Goal: Transaction & Acquisition: Purchase product/service

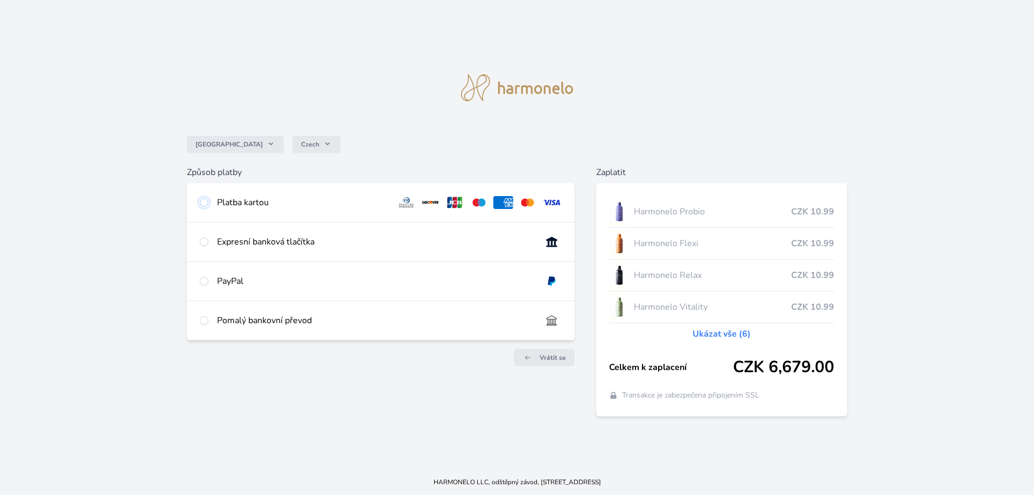
click at [206, 201] on input "radio" at bounding box center [204, 202] width 9 height 9
radio input "true"
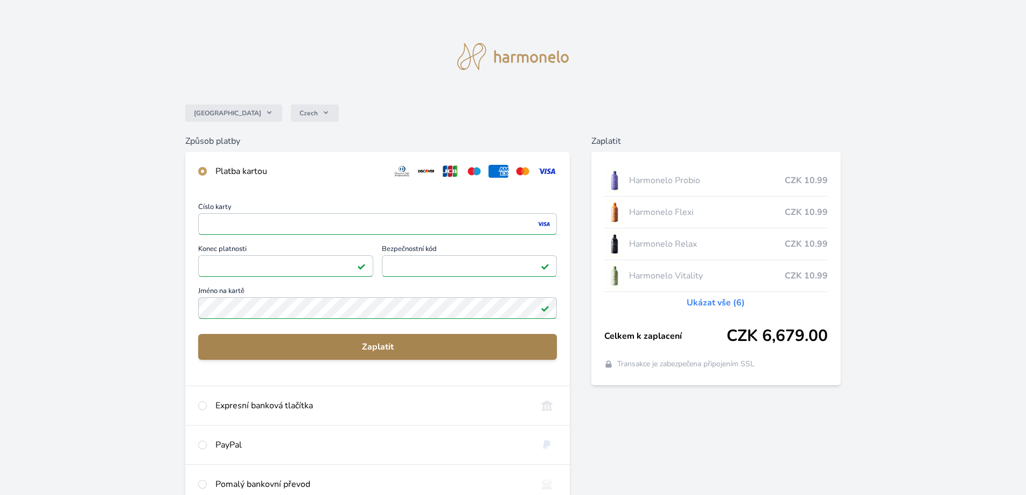
click at [374, 347] on span "Zaplatit" at bounding box center [377, 346] width 341 height 13
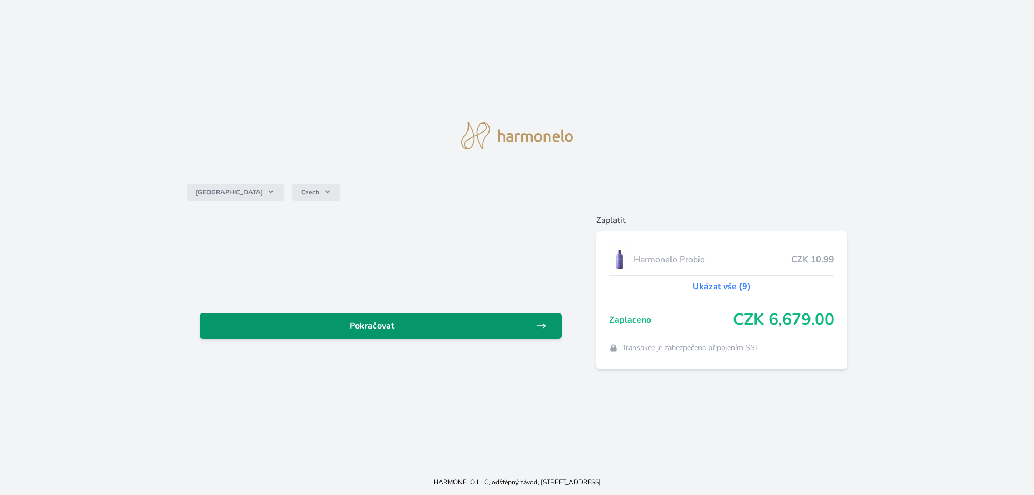
click at [541, 326] on icon at bounding box center [541, 326] width 8 height 4
